Goal: Check status: Check status

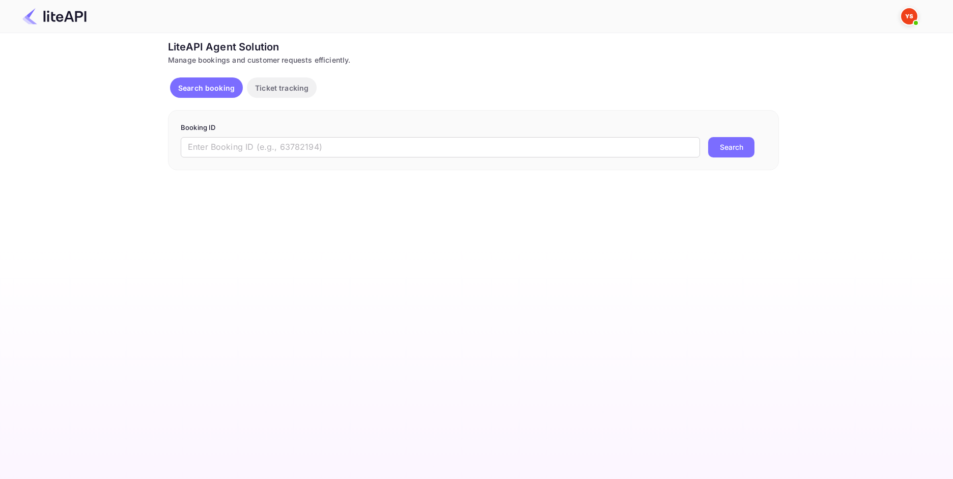
click at [340, 159] on div "Booking ID ​ Search" at bounding box center [473, 140] width 611 height 60
click at [332, 152] on input "text" at bounding box center [440, 147] width 519 height 20
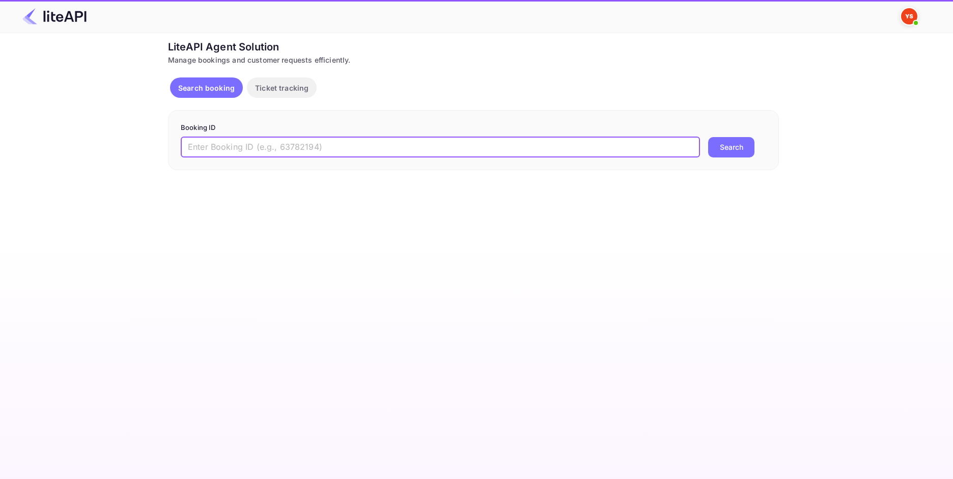
paste input "8587037"
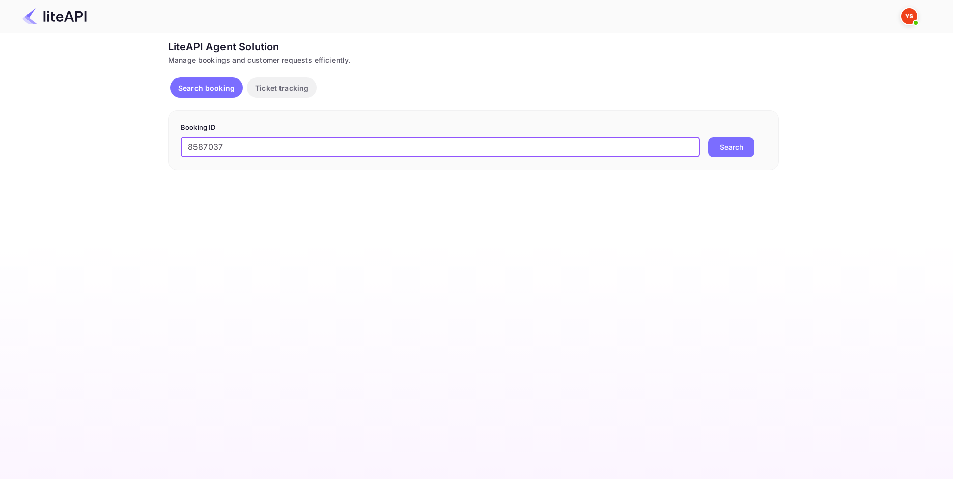
type input "8587037"
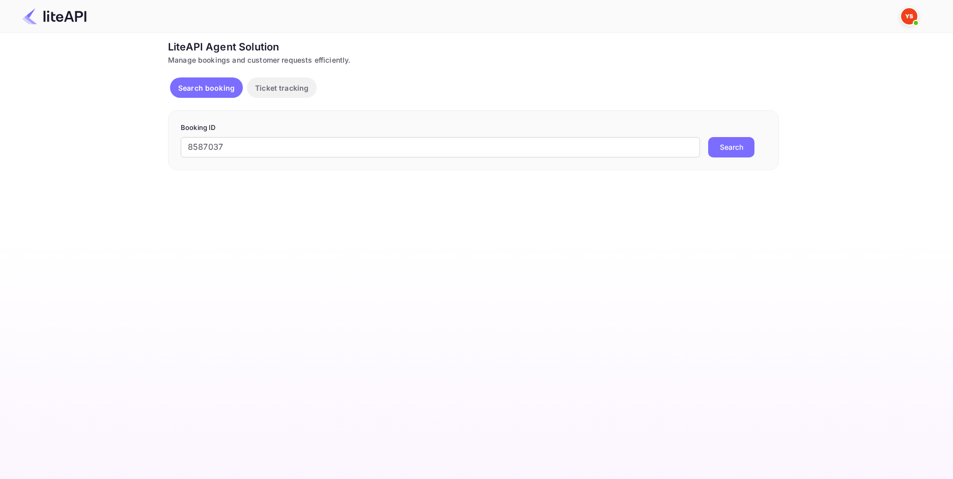
click at [736, 155] on button "Search" at bounding box center [731, 147] width 46 height 20
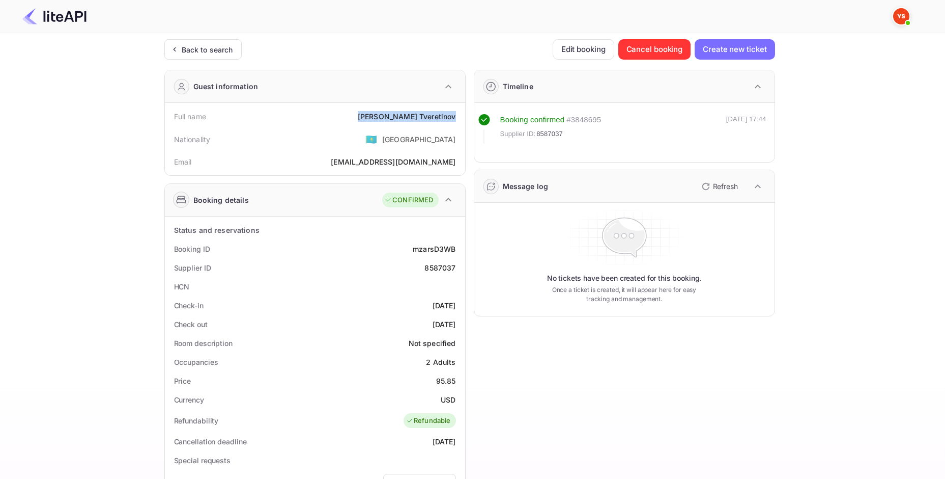
drag, startPoint x: 391, startPoint y: 119, endPoint x: 459, endPoint y: 117, distance: 67.7
click at [459, 117] on div "Full name [PERSON_NAME]" at bounding box center [315, 116] width 292 height 19
copy div "[PERSON_NAME]"
drag, startPoint x: 441, startPoint y: 386, endPoint x: 455, endPoint y: 401, distance: 20.2
click at [455, 401] on div "Status and reservations Booking ID mzarsD3WB Supplier ID 8587037 HCN Check-in […" at bounding box center [315, 468] width 292 height 496
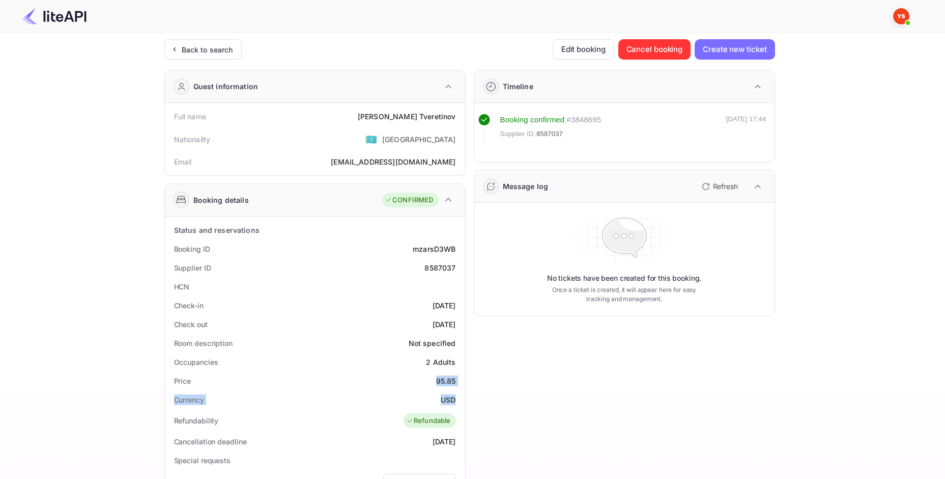
copy div "95.85 Currency USD"
click at [219, 52] on div "Back to search" at bounding box center [207, 49] width 51 height 11
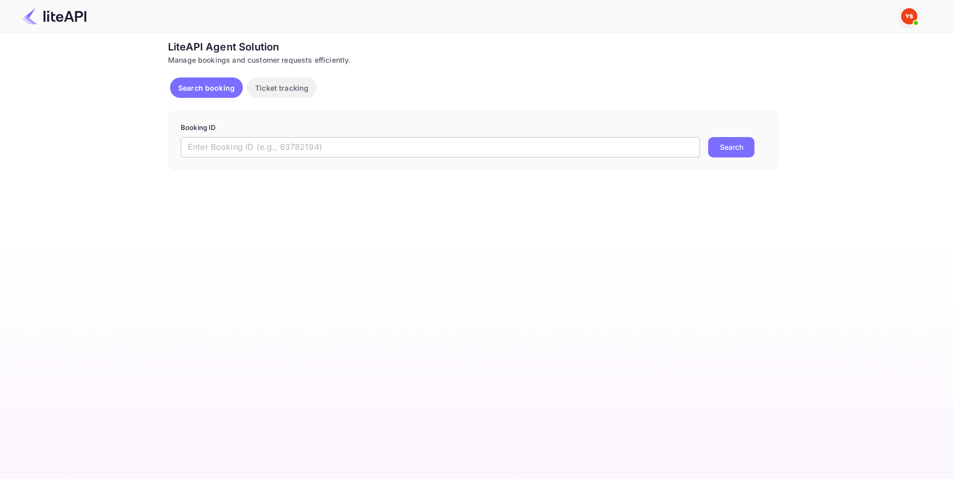
click at [277, 144] on input "text" at bounding box center [440, 147] width 519 height 20
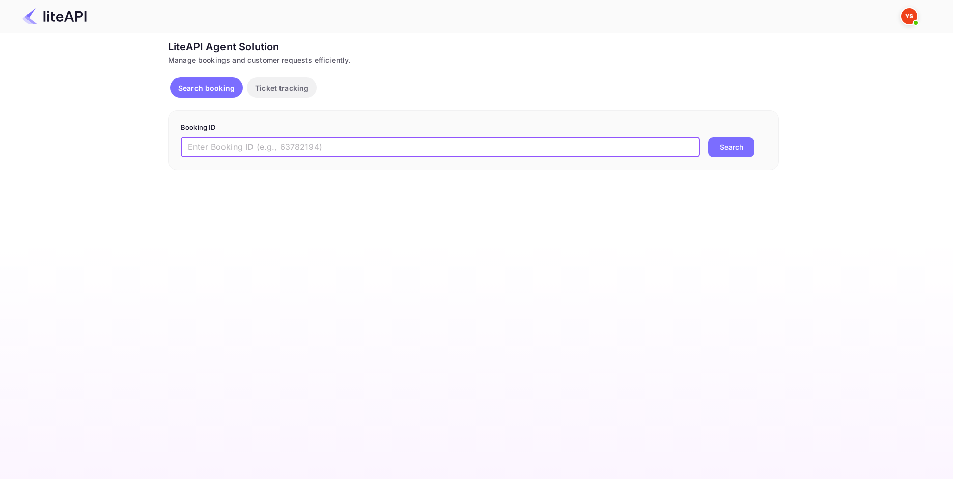
paste input "8423349"
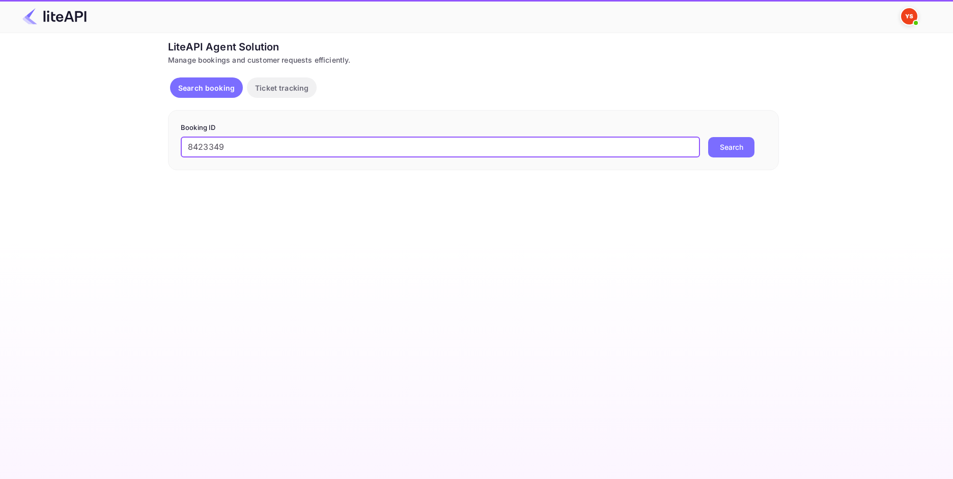
type input "8423349"
click at [711, 134] on form "Booking ID 8423349 ​ Search" at bounding box center [473, 140] width 585 height 35
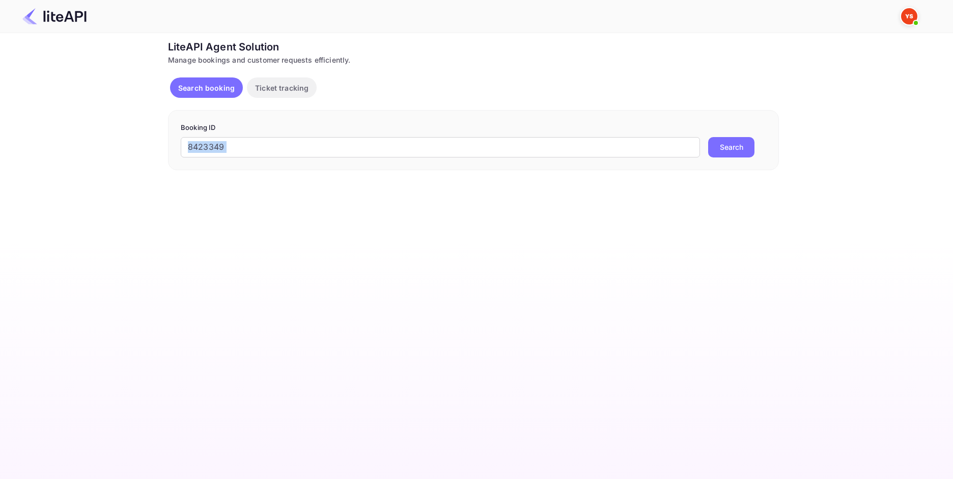
click at [722, 144] on button "Search" at bounding box center [731, 147] width 46 height 20
click at [527, 93] on div "Search booking Ticket tracking" at bounding box center [473, 89] width 611 height 24
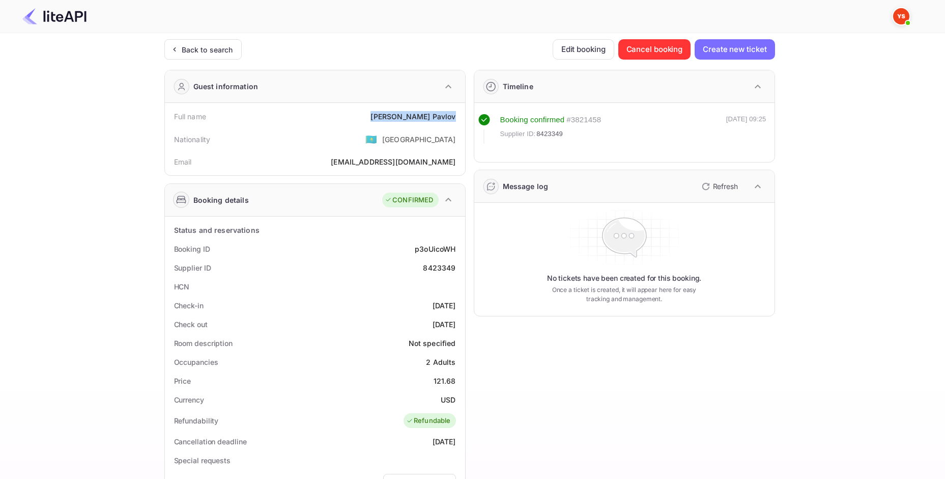
drag, startPoint x: 387, startPoint y: 121, endPoint x: 454, endPoint y: 118, distance: 66.7
click at [454, 118] on div "Full name [PERSON_NAME]" at bounding box center [315, 116] width 292 height 19
copy div "[PERSON_NAME]"
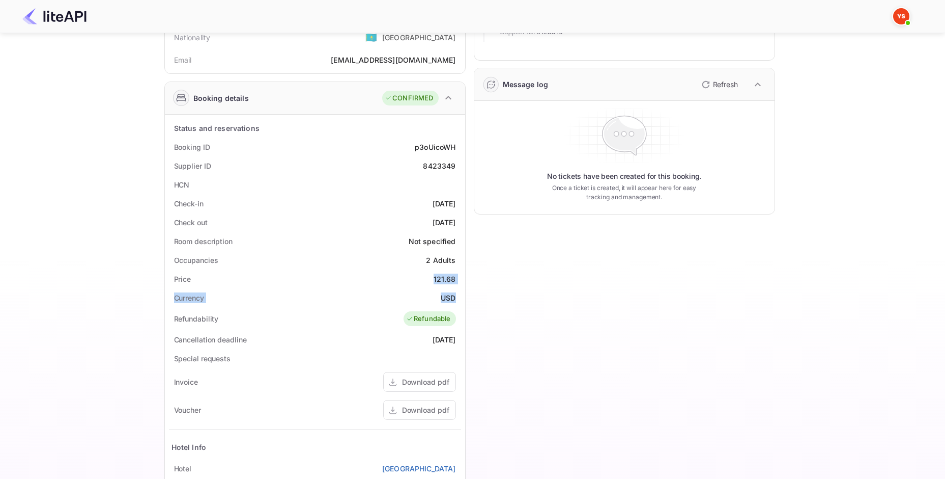
drag, startPoint x: 434, startPoint y: 278, endPoint x: 455, endPoint y: 297, distance: 27.7
click at [455, 297] on div "Status and reservations Booking ID p3oUicoWH Supplier ID 8423349 HCN Check-in […" at bounding box center [315, 367] width 292 height 496
copy div "121.68 Currency USD"
